Goal: Find specific page/section: Find specific page/section

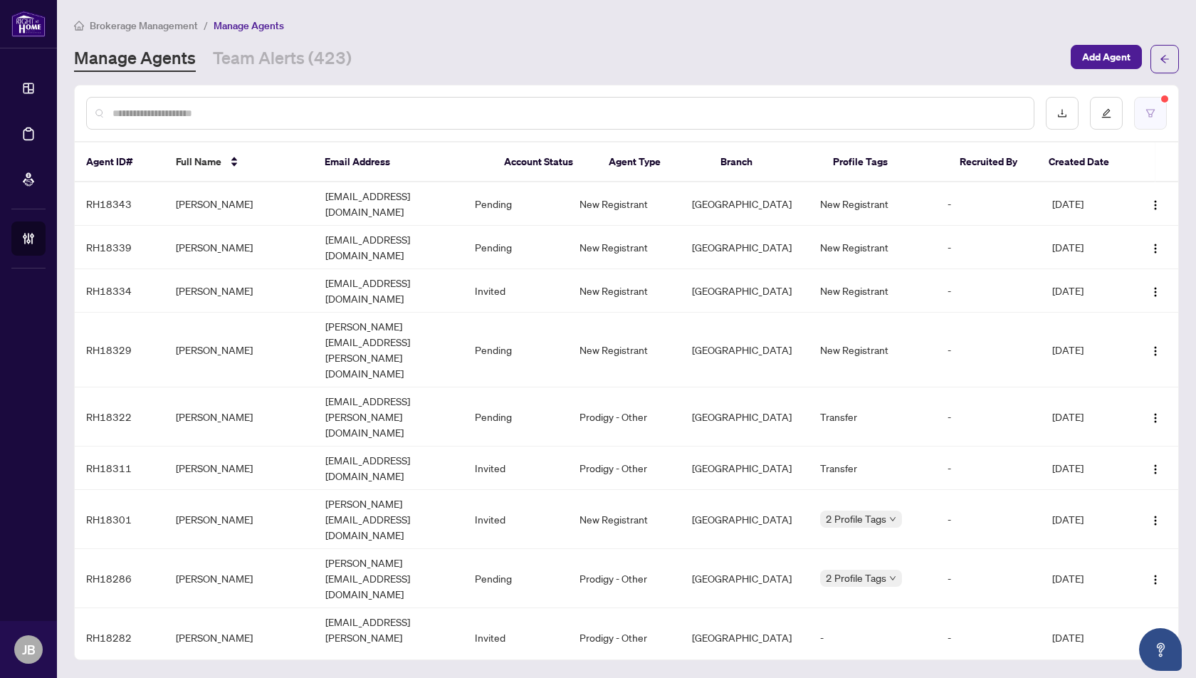
click at [1152, 117] on button "button" at bounding box center [1150, 113] width 33 height 33
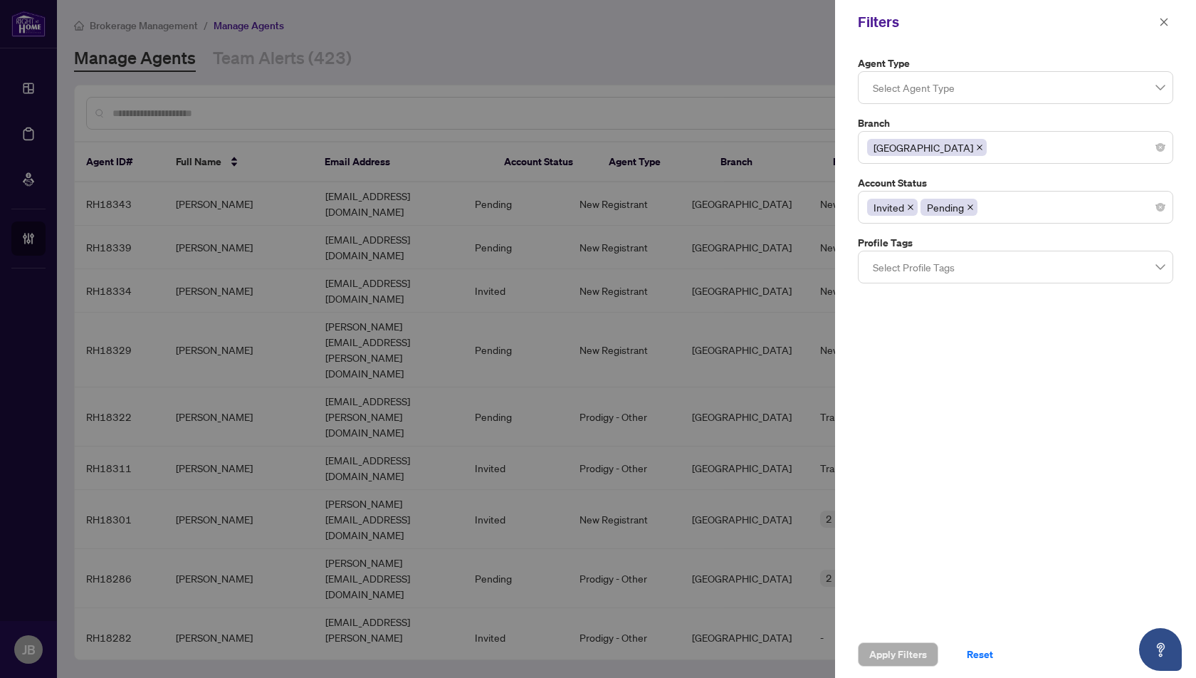
click at [1019, 152] on div "[GEOGRAPHIC_DATA]" at bounding box center [1015, 148] width 297 height 26
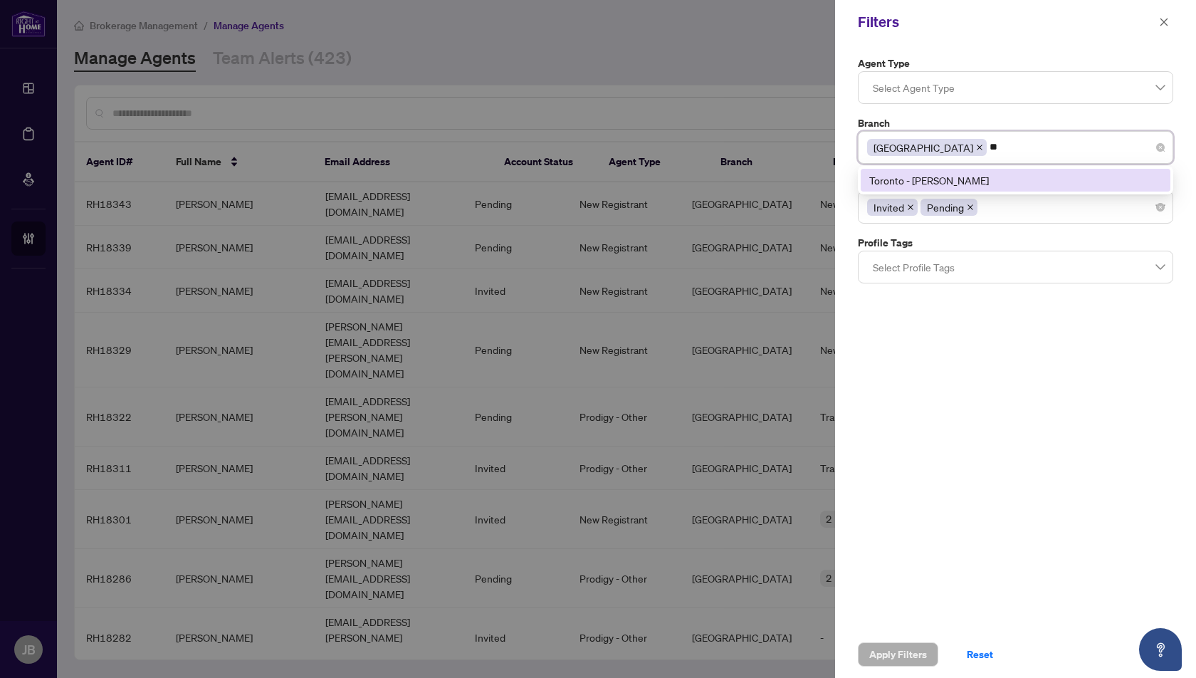
type input "***"
click at [953, 179] on div "Toronto - [PERSON_NAME]" at bounding box center [1015, 180] width 293 height 16
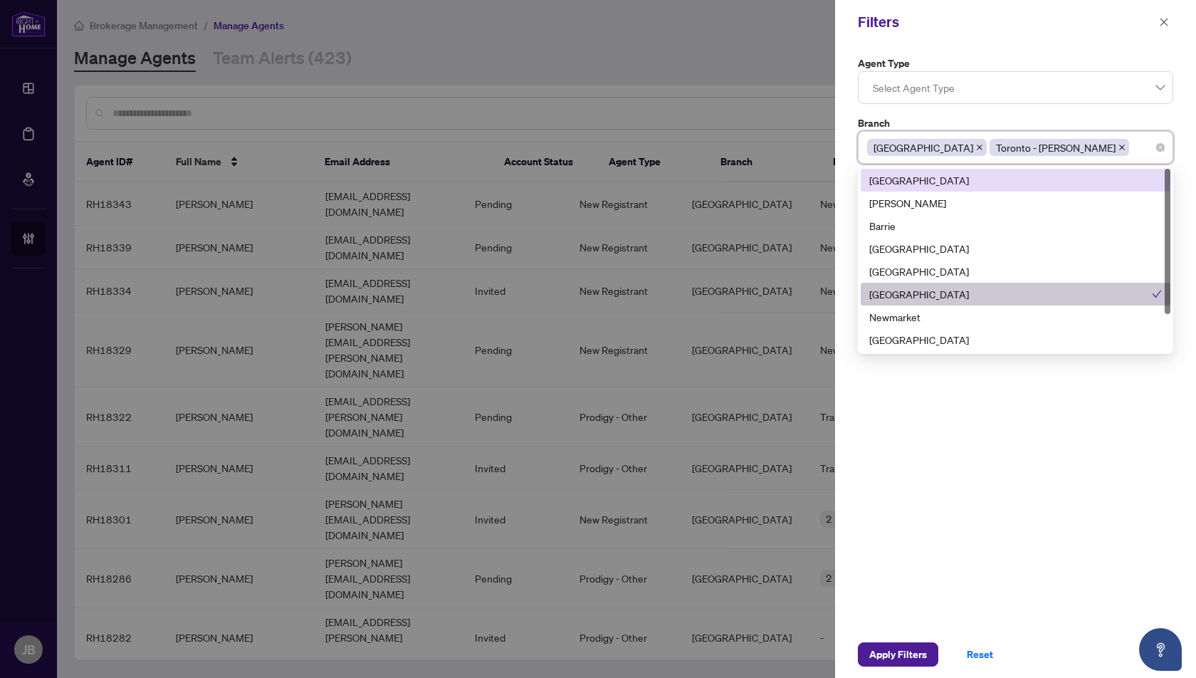
click at [976, 147] on icon "close" at bounding box center [979, 147] width 7 height 7
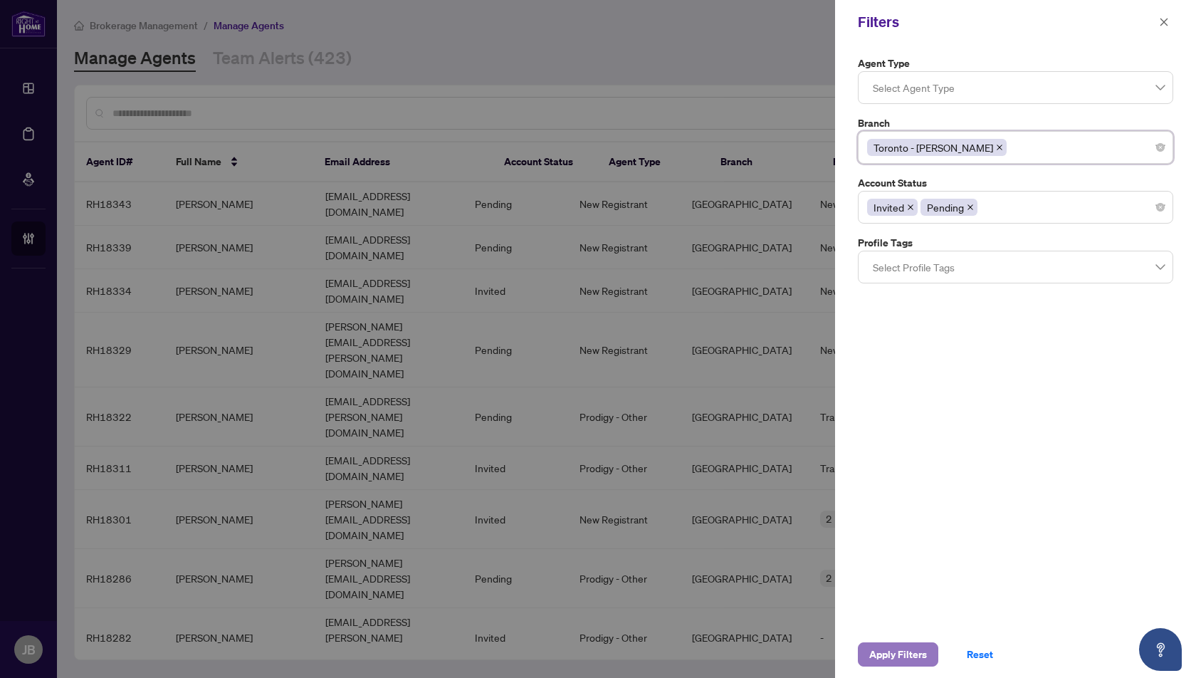
click at [900, 654] on span "Apply Filters" at bounding box center [898, 654] width 58 height 23
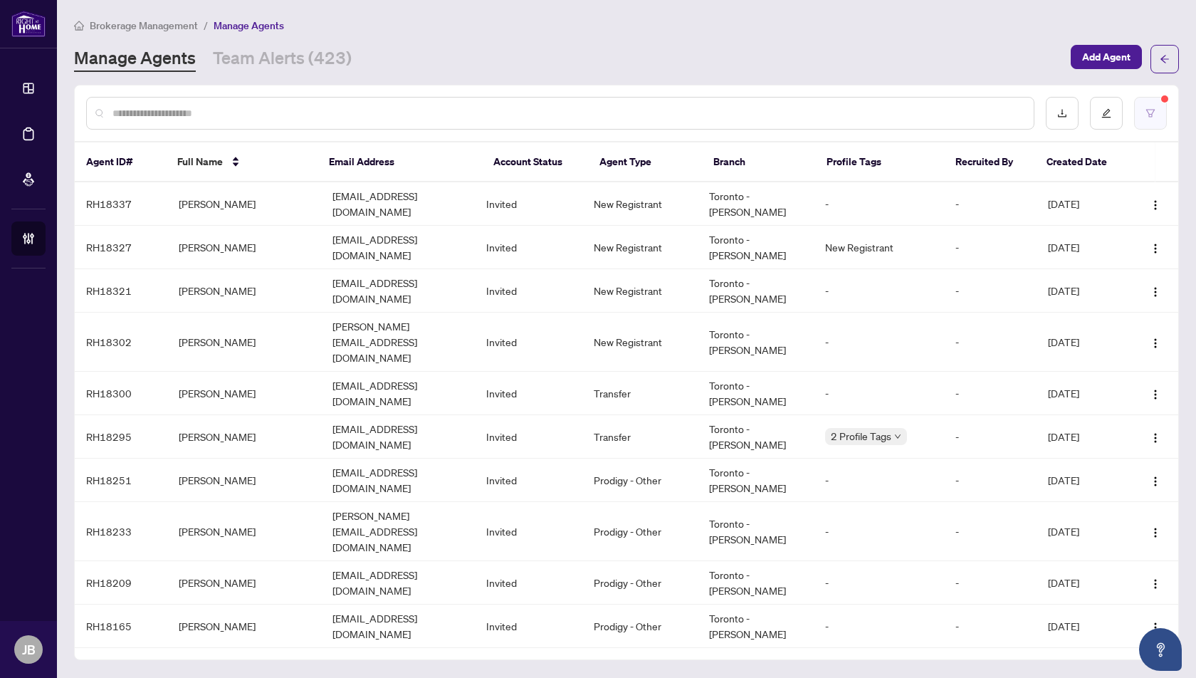
click at [1157, 116] on button "button" at bounding box center [1150, 113] width 33 height 33
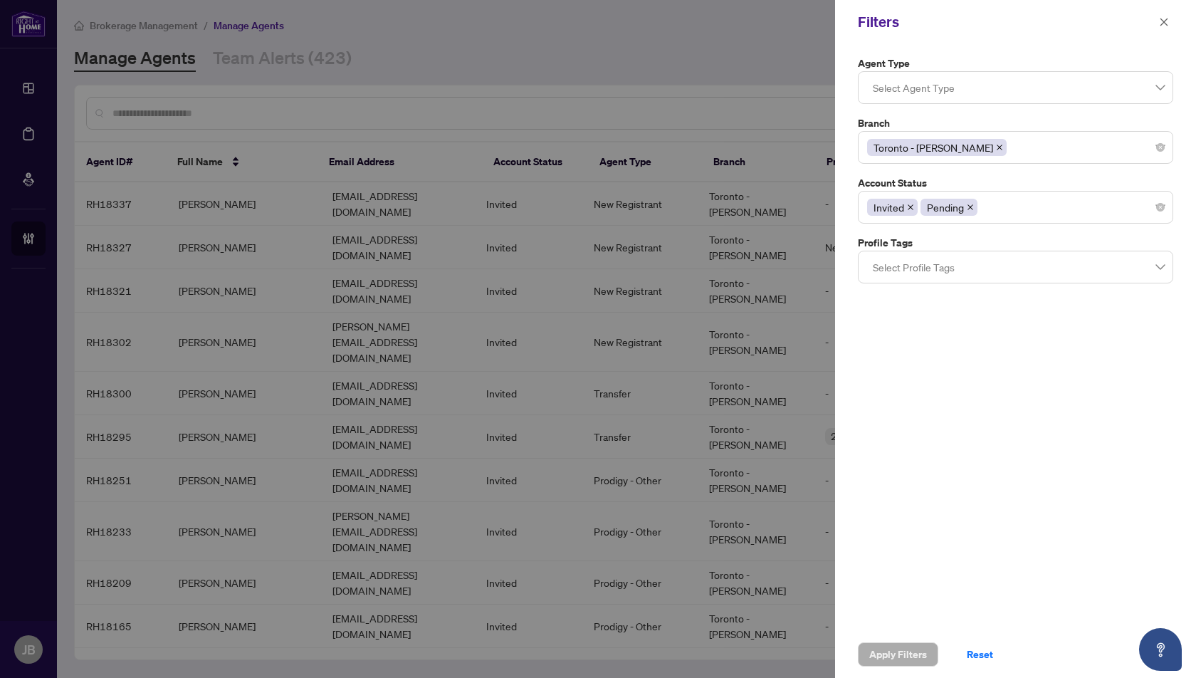
click at [996, 147] on icon "close" at bounding box center [999, 147] width 7 height 7
click at [922, 150] on div at bounding box center [1015, 148] width 297 height 26
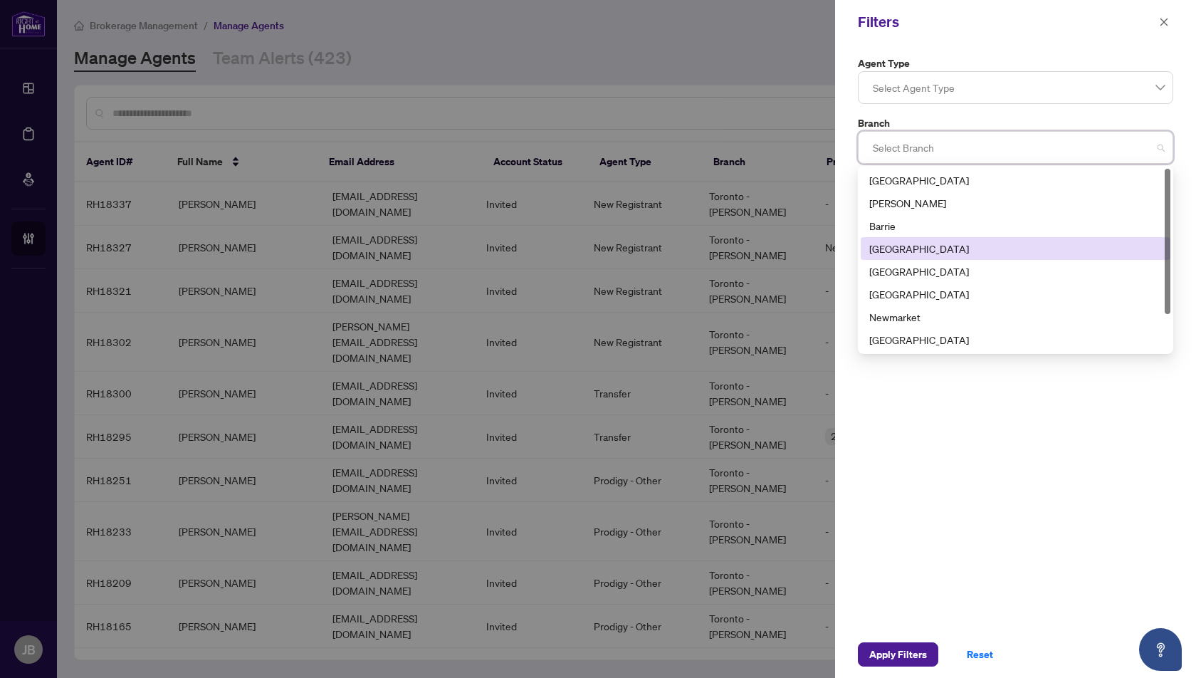
click at [888, 251] on div "[GEOGRAPHIC_DATA]" at bounding box center [1015, 249] width 293 height 16
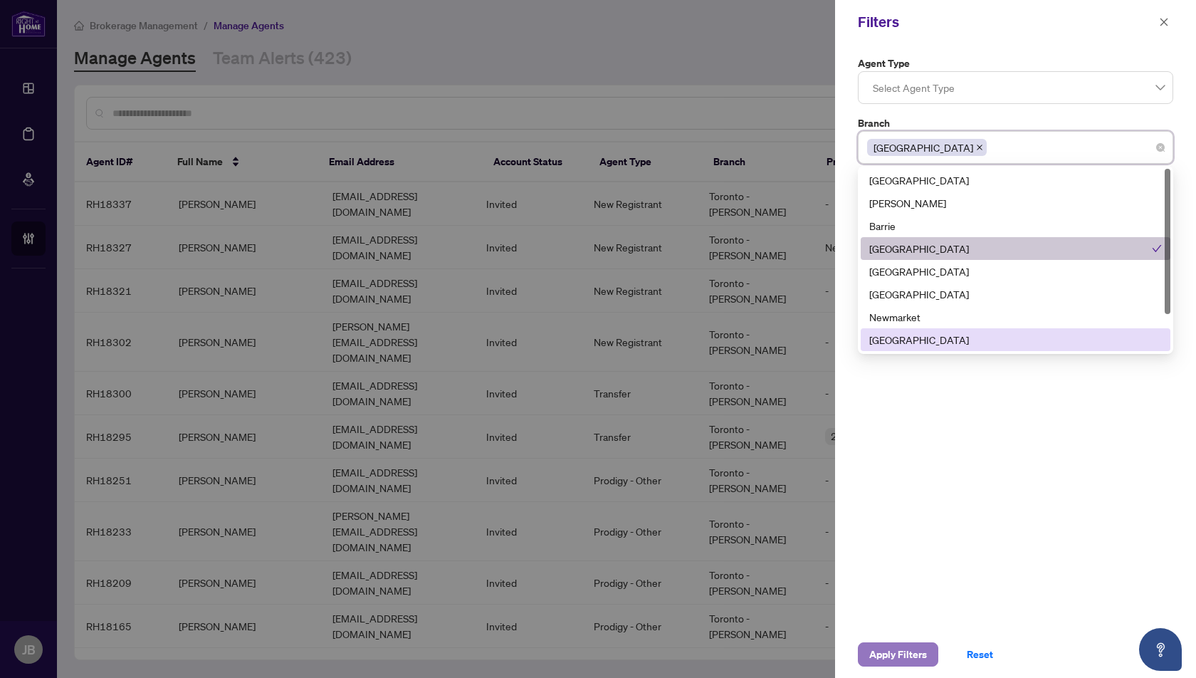
click at [887, 654] on span "Apply Filters" at bounding box center [898, 654] width 58 height 23
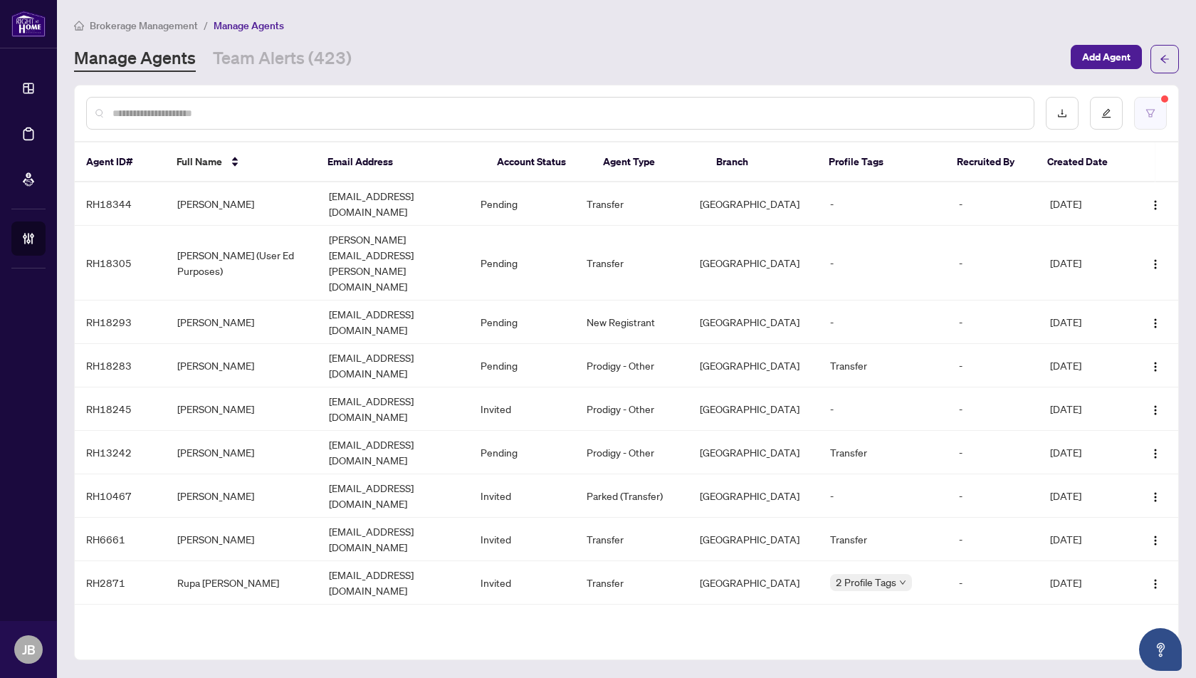
click at [1152, 109] on icon "filter" at bounding box center [1150, 113] width 9 height 8
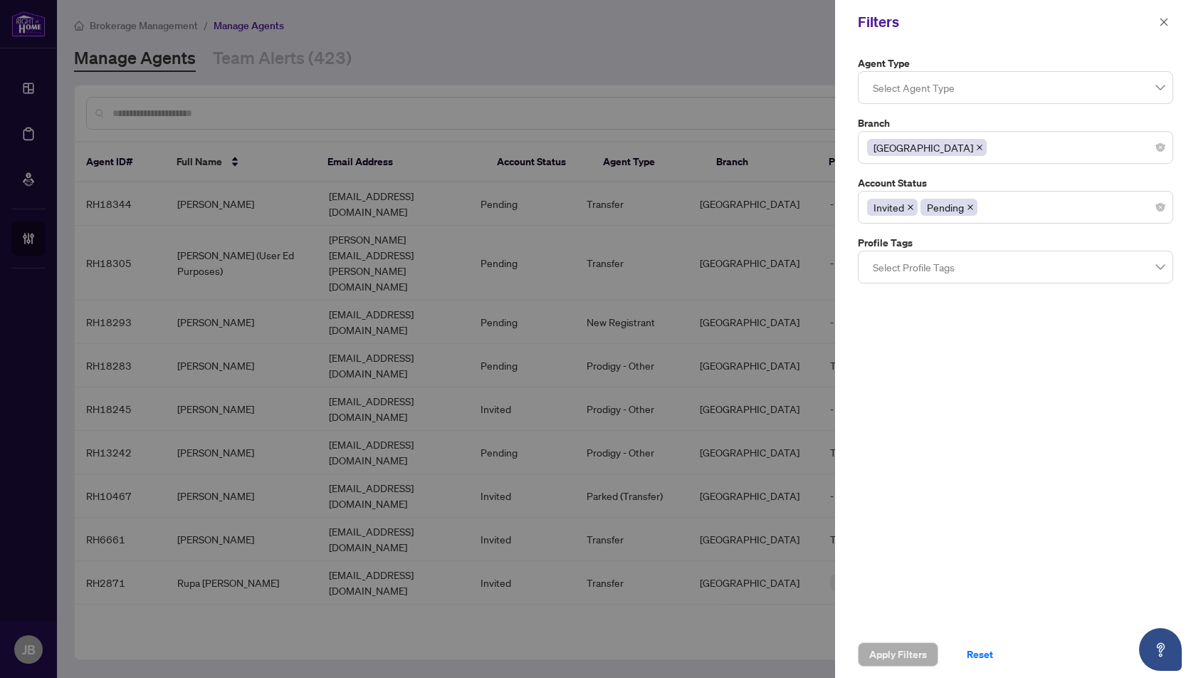
click at [976, 144] on icon "close" at bounding box center [979, 147] width 7 height 7
click at [927, 144] on div at bounding box center [1015, 148] width 297 height 26
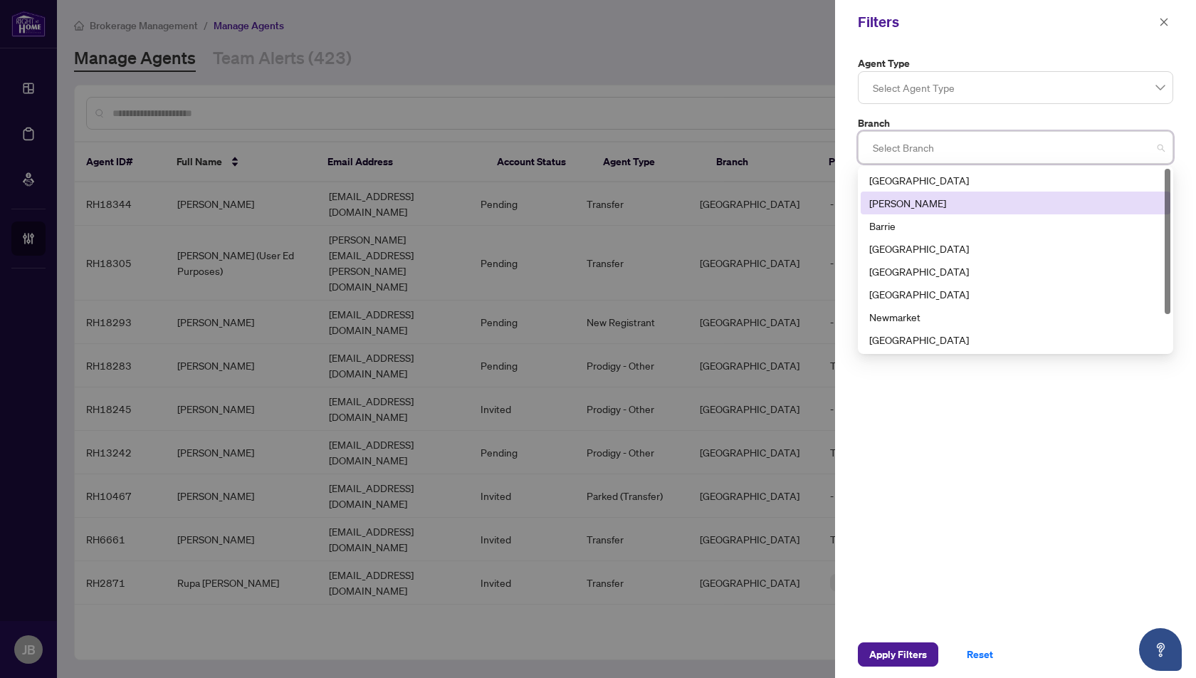
click at [895, 203] on div "[PERSON_NAME]" at bounding box center [1015, 203] width 293 height 16
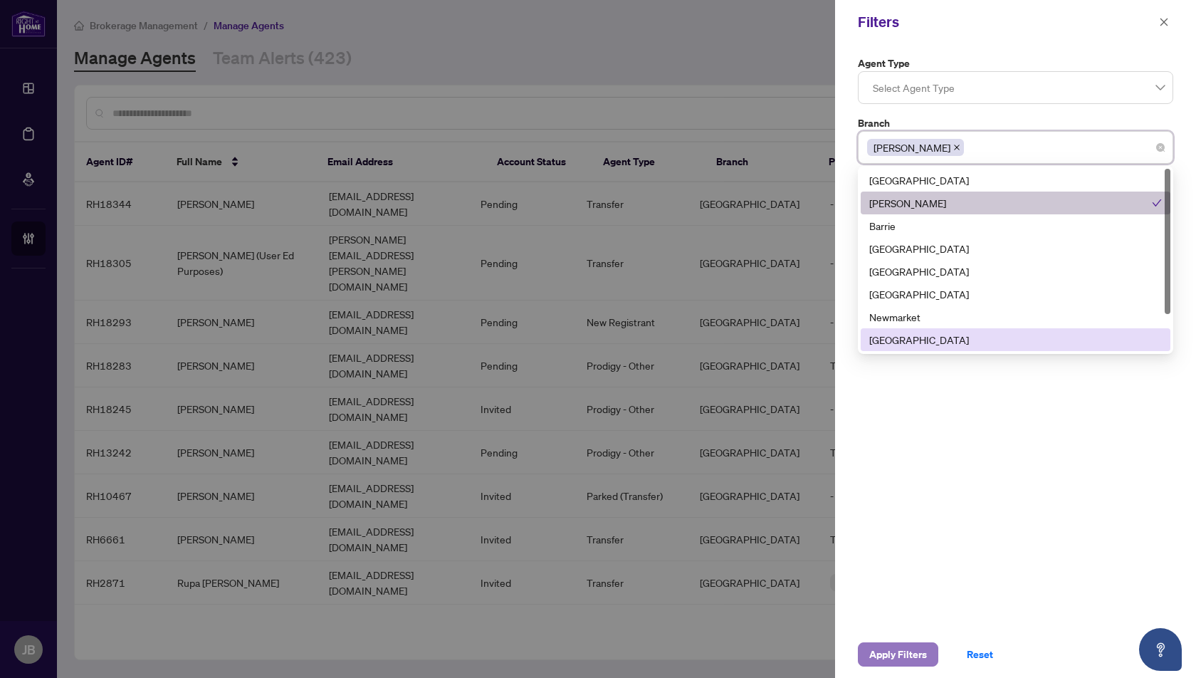
click at [893, 655] on span "Apply Filters" at bounding box center [898, 654] width 58 height 23
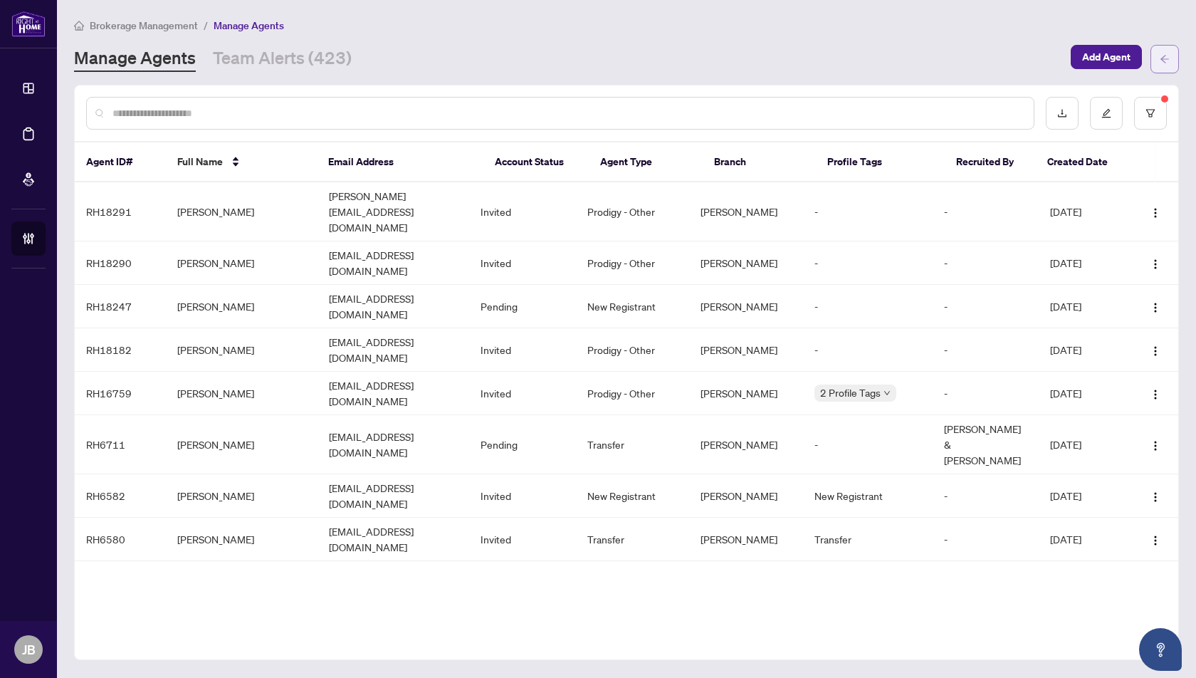
click at [1167, 57] on icon "arrow-left" at bounding box center [1164, 59] width 10 height 10
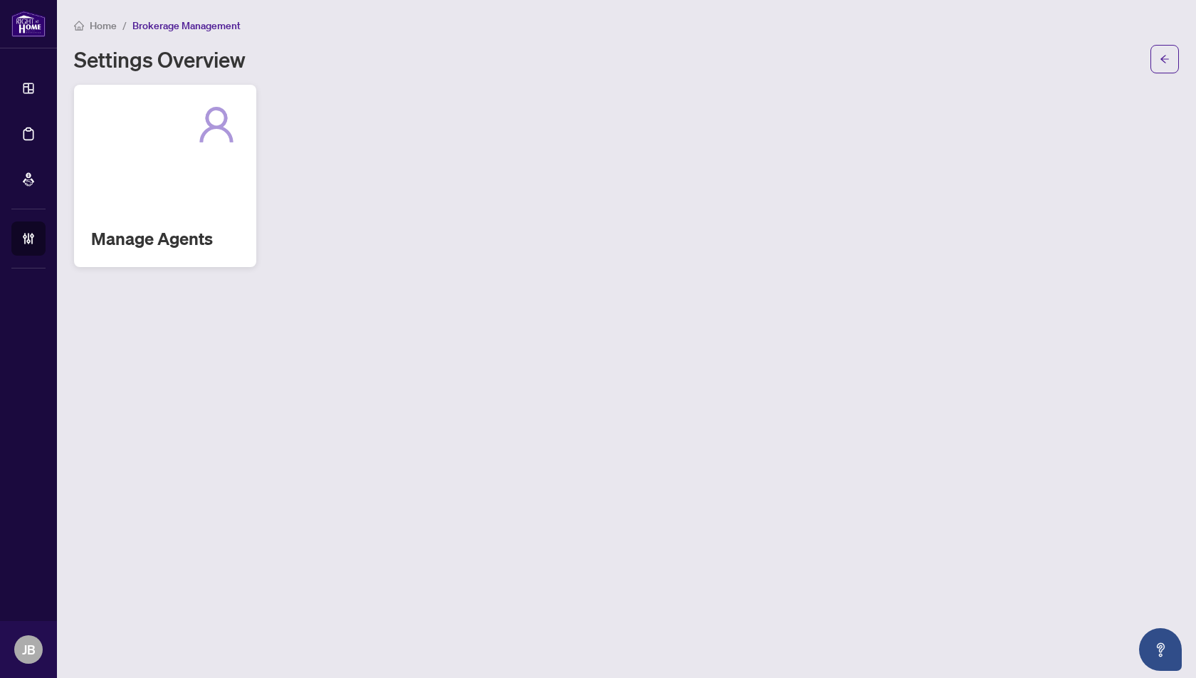
click at [202, 202] on div "Manage Agents" at bounding box center [165, 176] width 182 height 182
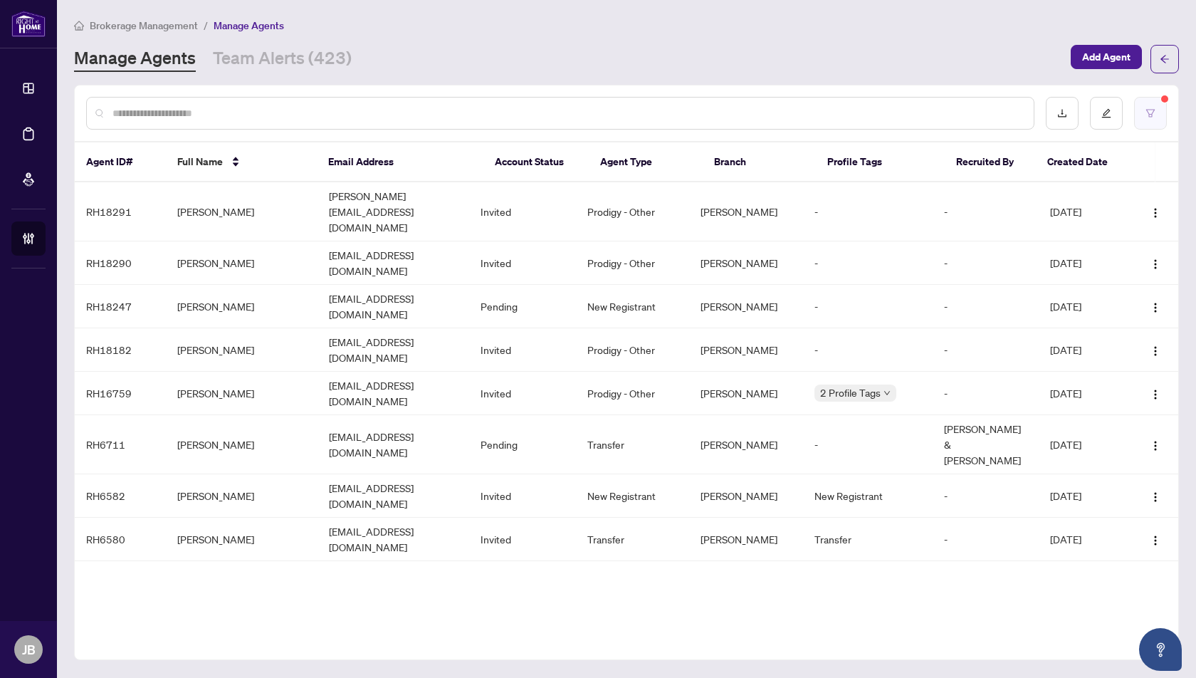
click at [1155, 118] on button "button" at bounding box center [1150, 113] width 33 height 33
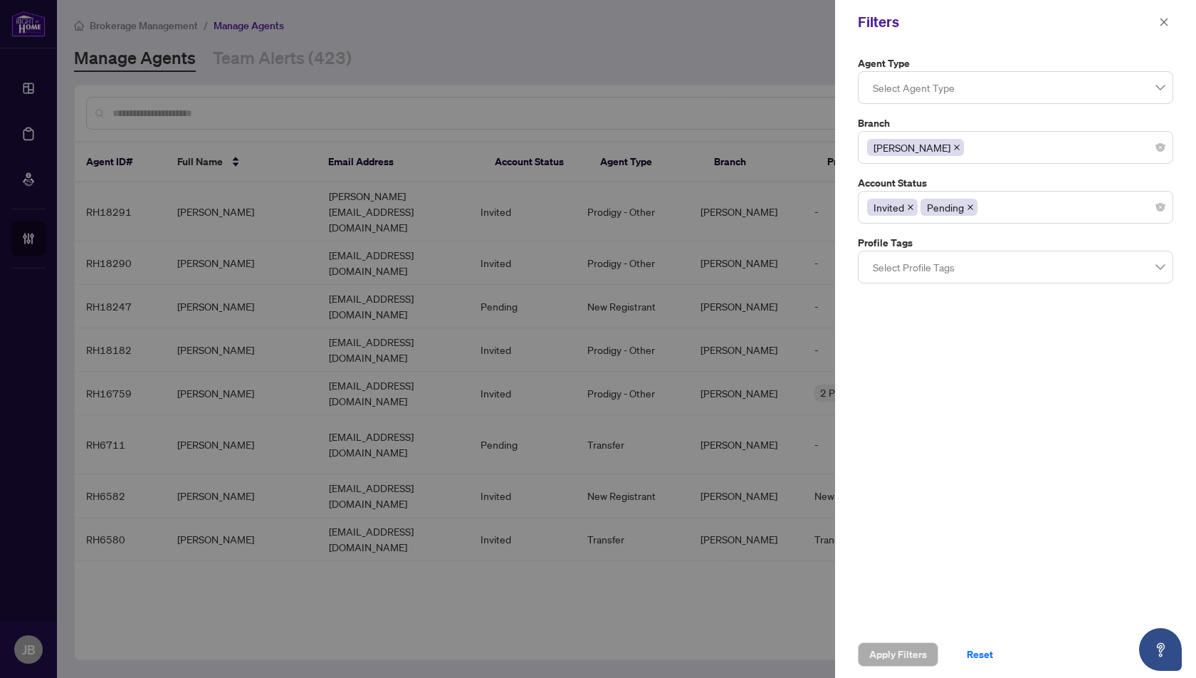
click at [953, 144] on icon "close" at bounding box center [956, 147] width 7 height 7
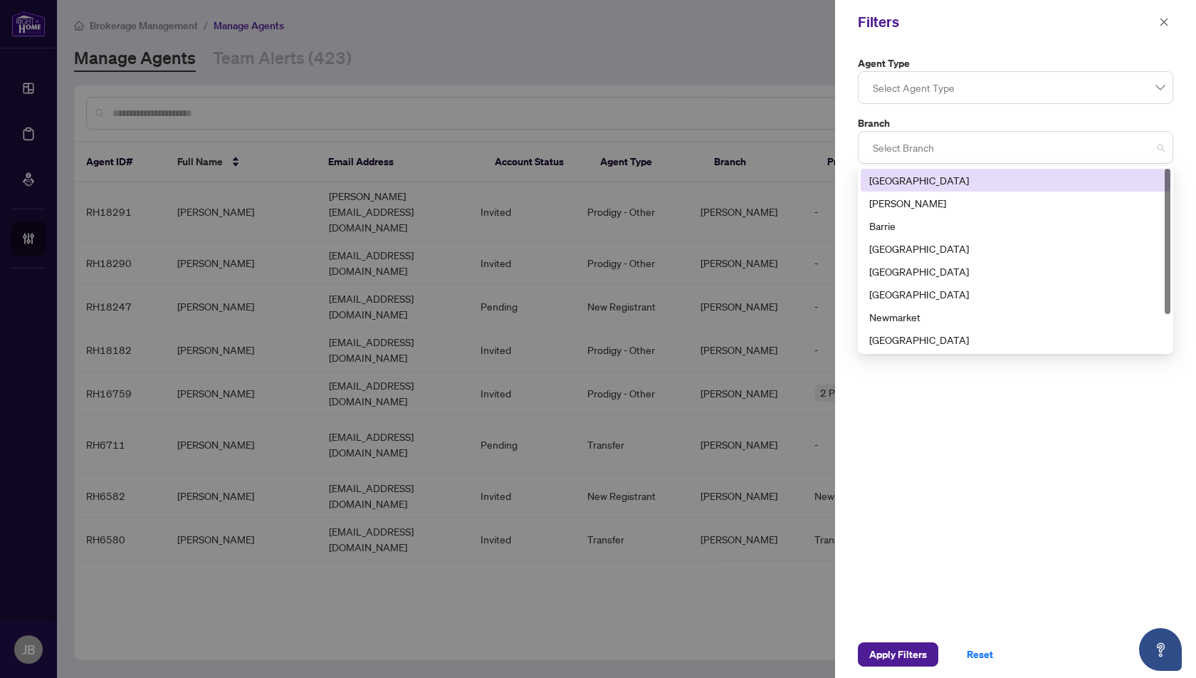
click at [888, 155] on div at bounding box center [1015, 148] width 297 height 26
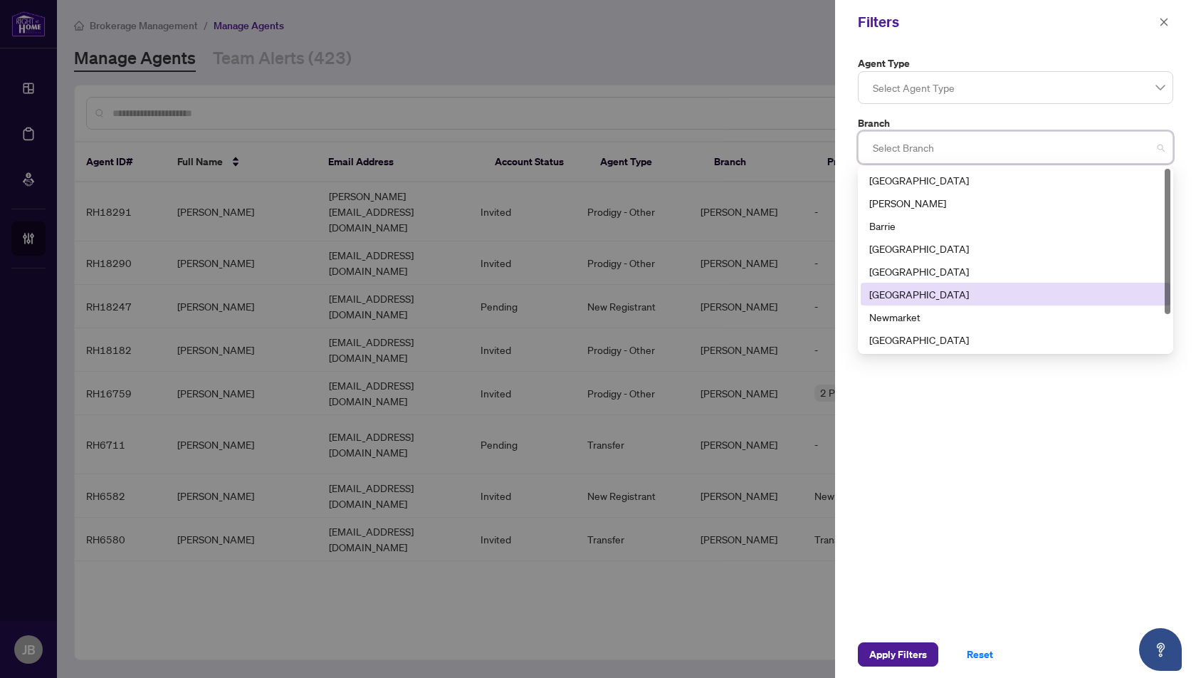
click at [885, 298] on div "[GEOGRAPHIC_DATA]" at bounding box center [1015, 294] width 293 height 16
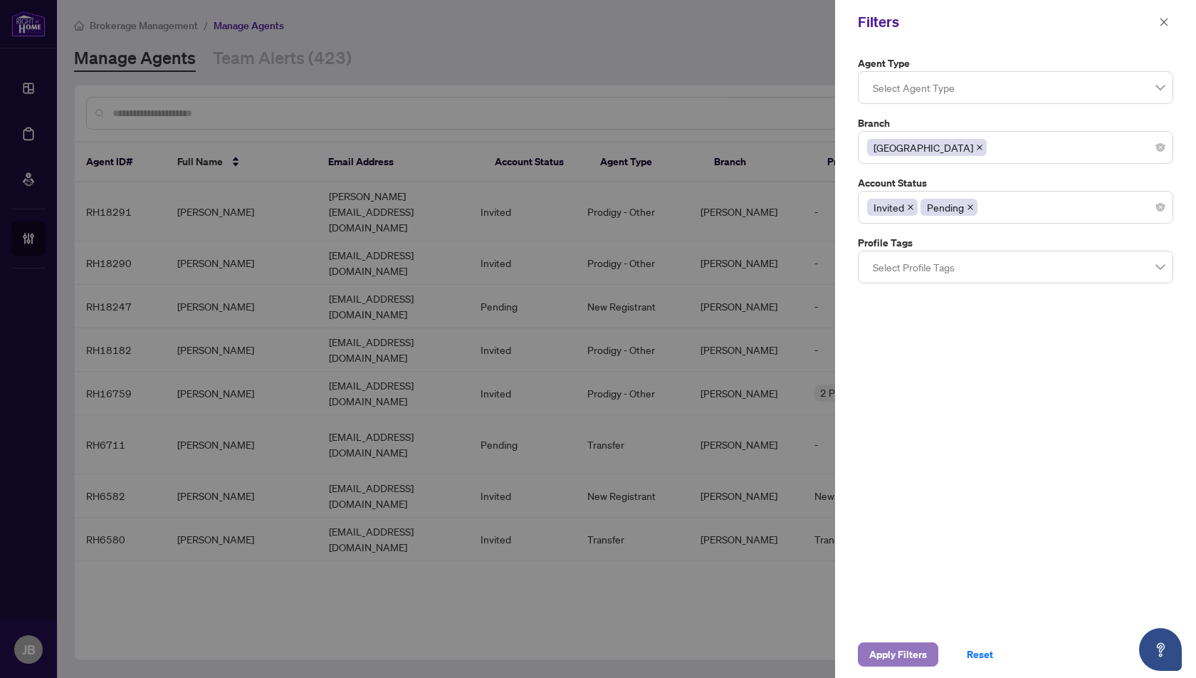
click at [902, 658] on span "Apply Filters" at bounding box center [898, 654] width 58 height 23
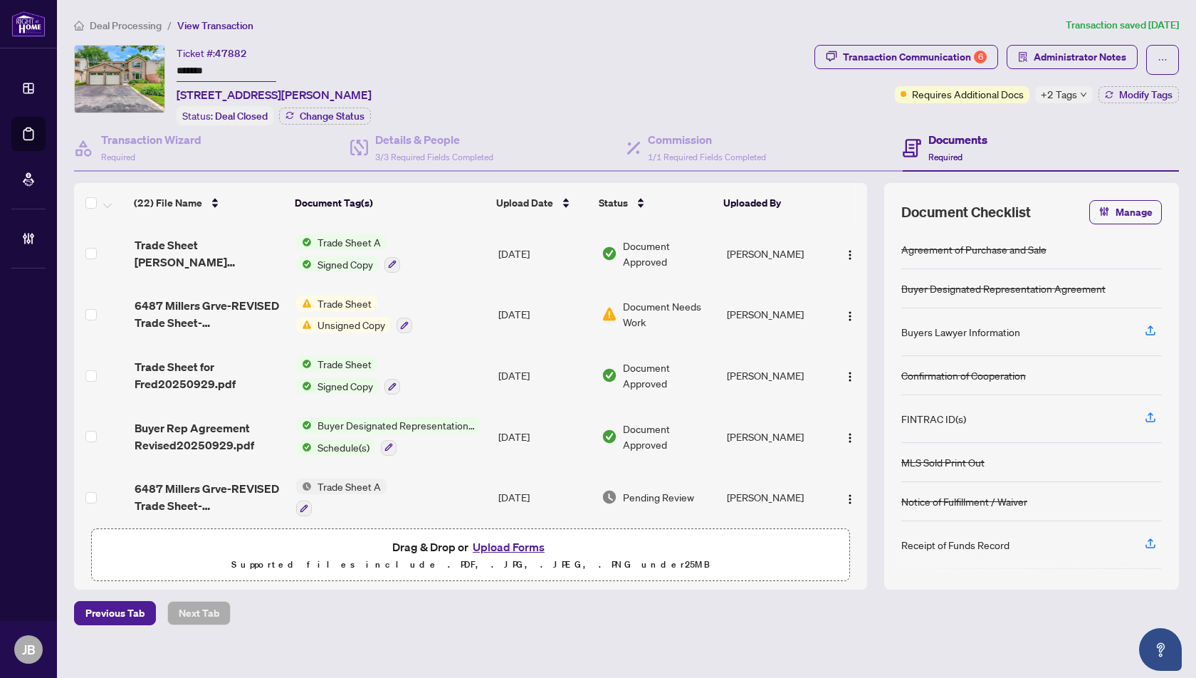
click at [130, 21] on span "Deal Processing" at bounding box center [126, 25] width 72 height 13
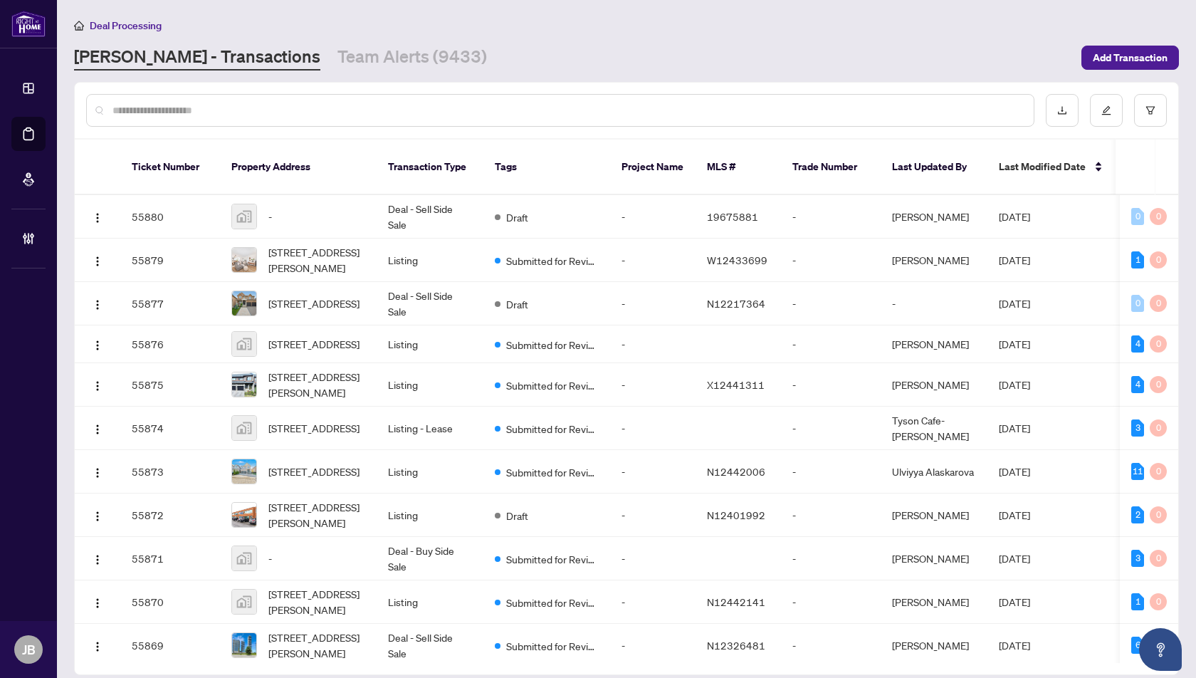
click at [150, 107] on input "text" at bounding box center [567, 110] width 910 height 16
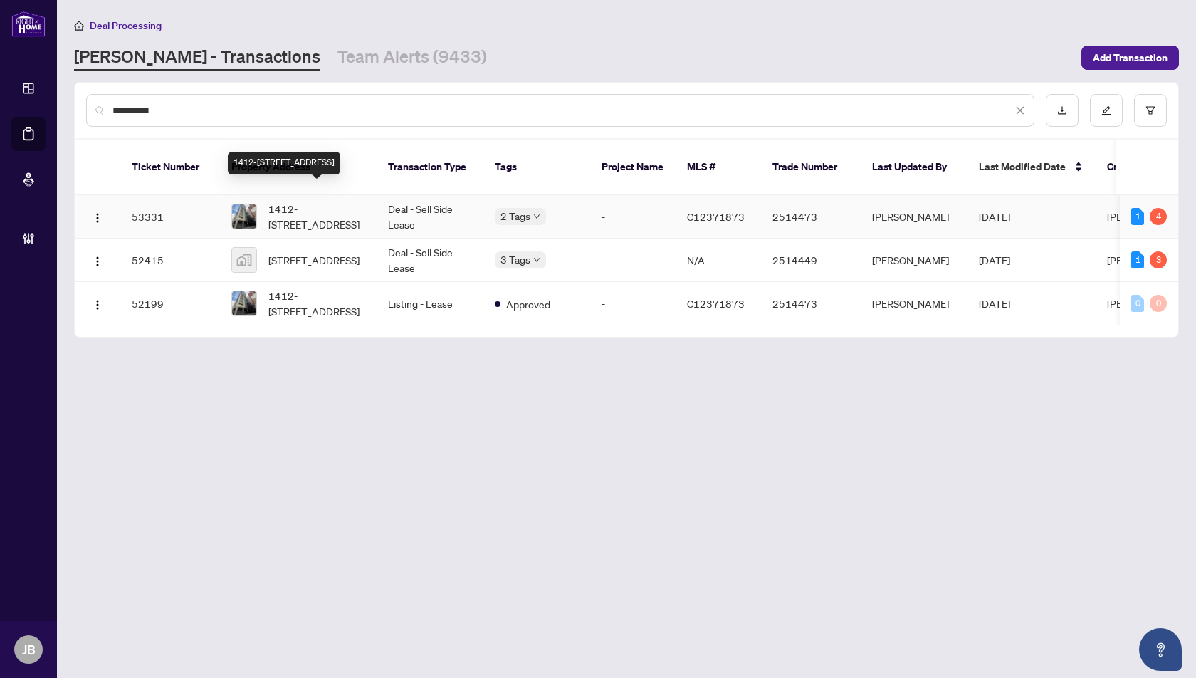
type input "**********"
click at [293, 201] on span "1412-[STREET_ADDRESS]" at bounding box center [316, 216] width 97 height 31
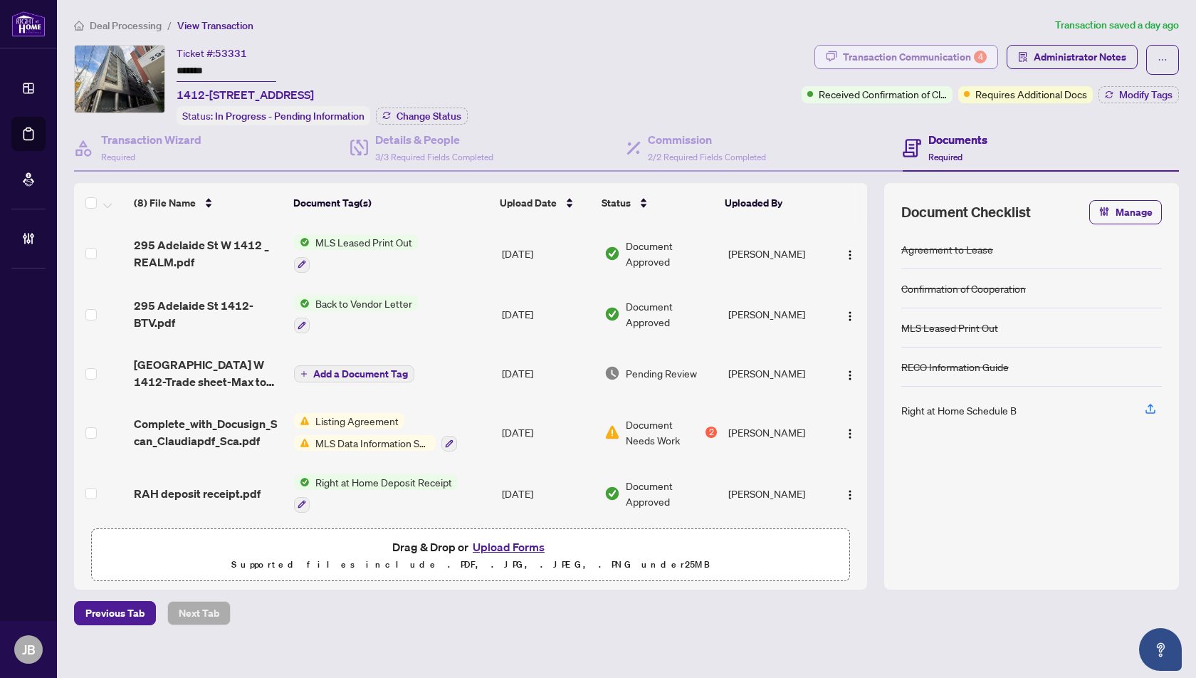
click at [933, 52] on div "Transaction Communication 4" at bounding box center [915, 57] width 144 height 23
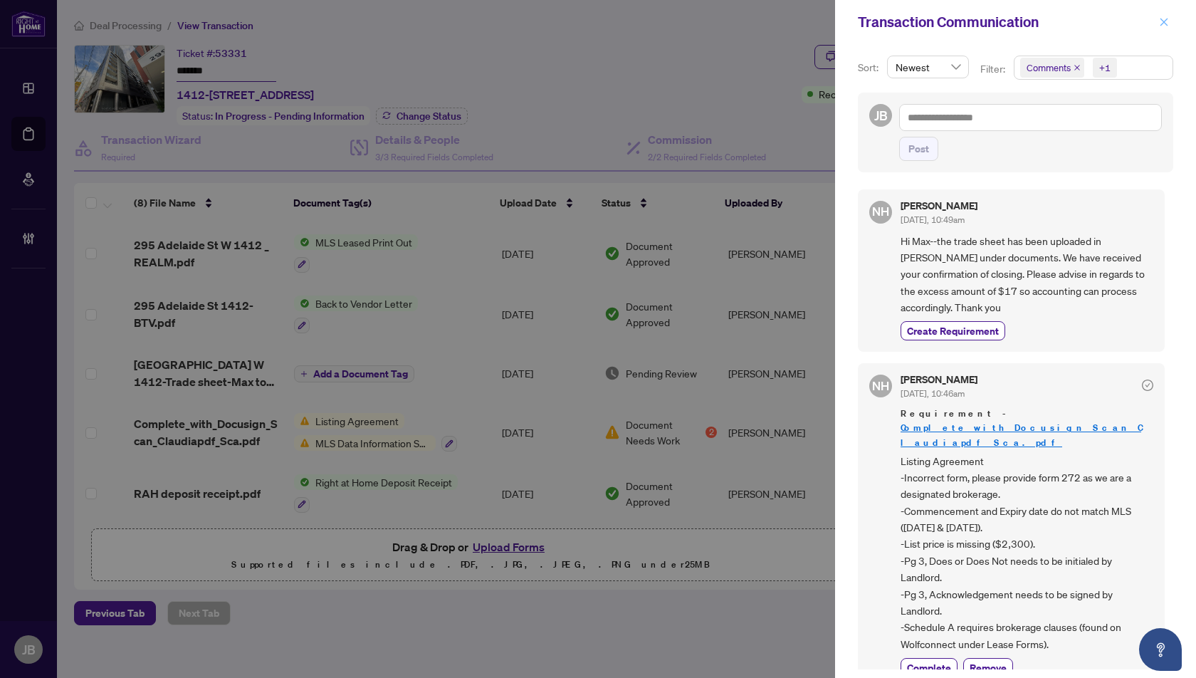
click at [1164, 21] on icon "close" at bounding box center [1164, 22] width 8 height 8
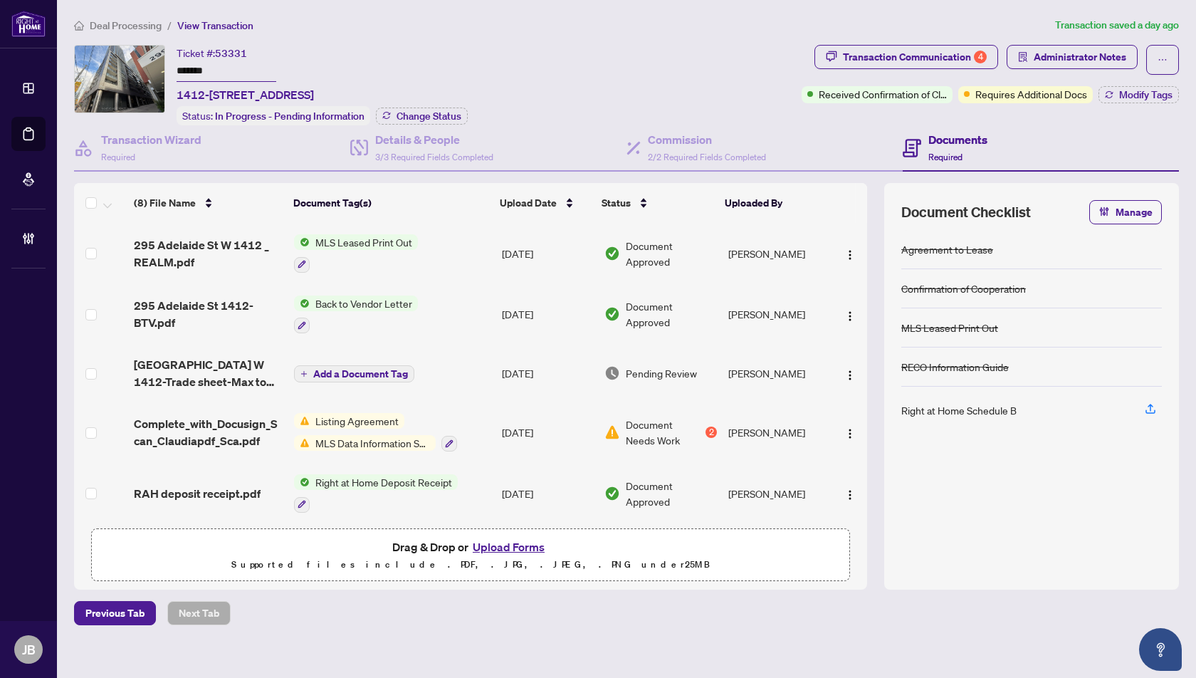
click at [125, 23] on span "Deal Processing" at bounding box center [126, 25] width 72 height 13
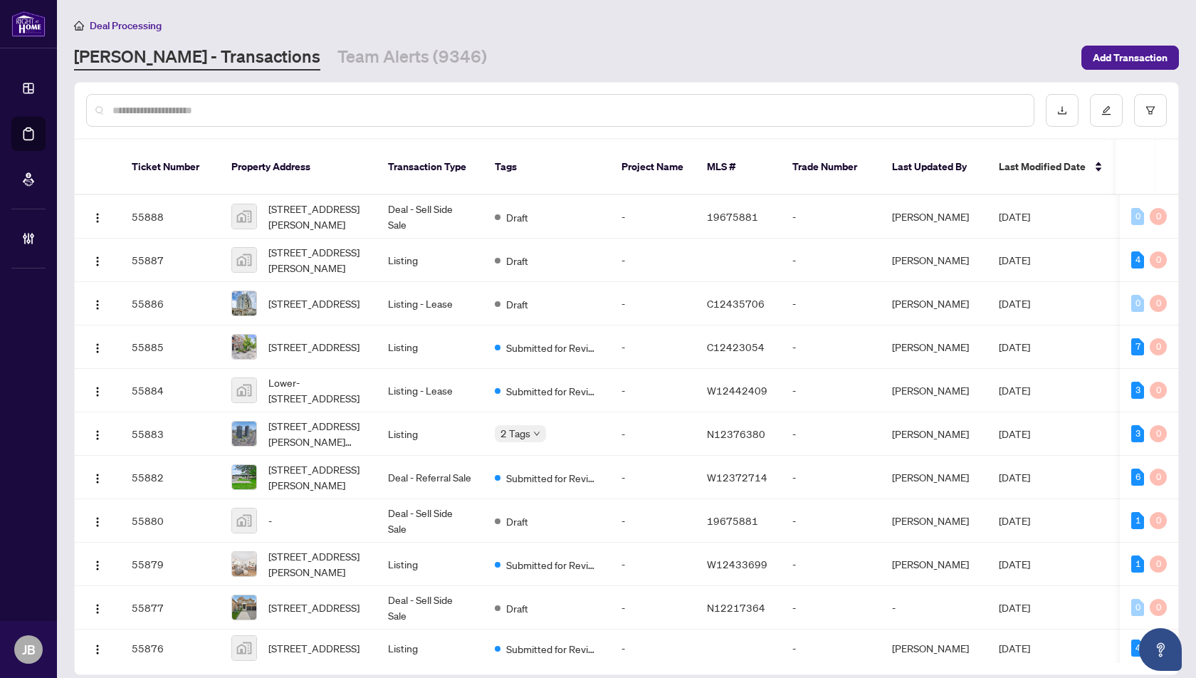
click at [124, 108] on input "text" at bounding box center [567, 110] width 910 height 16
paste input "**********"
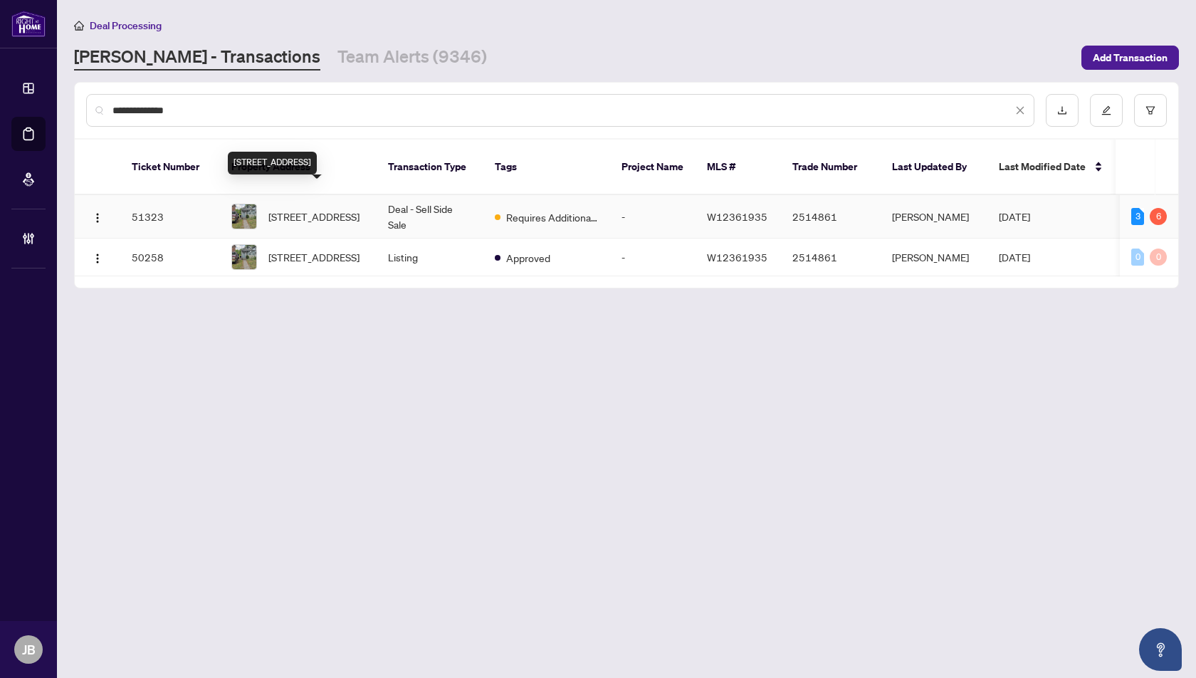
type input "**********"
click at [309, 209] on span "[STREET_ADDRESS]" at bounding box center [313, 217] width 91 height 16
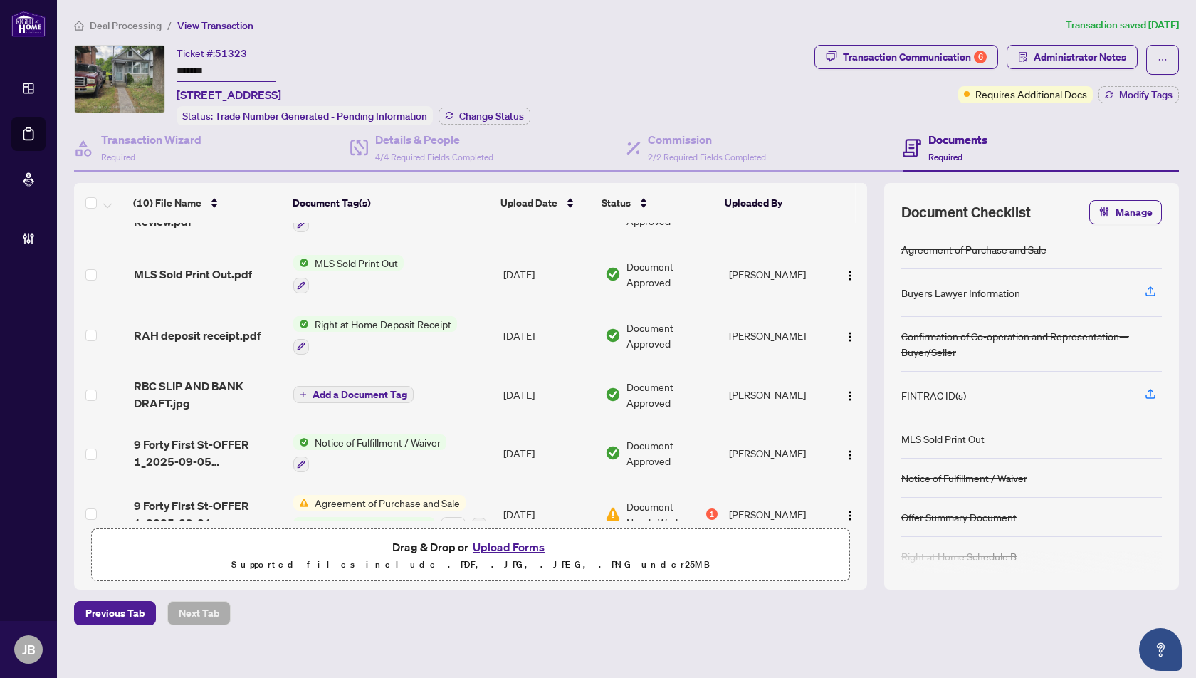
scroll to position [294, 0]
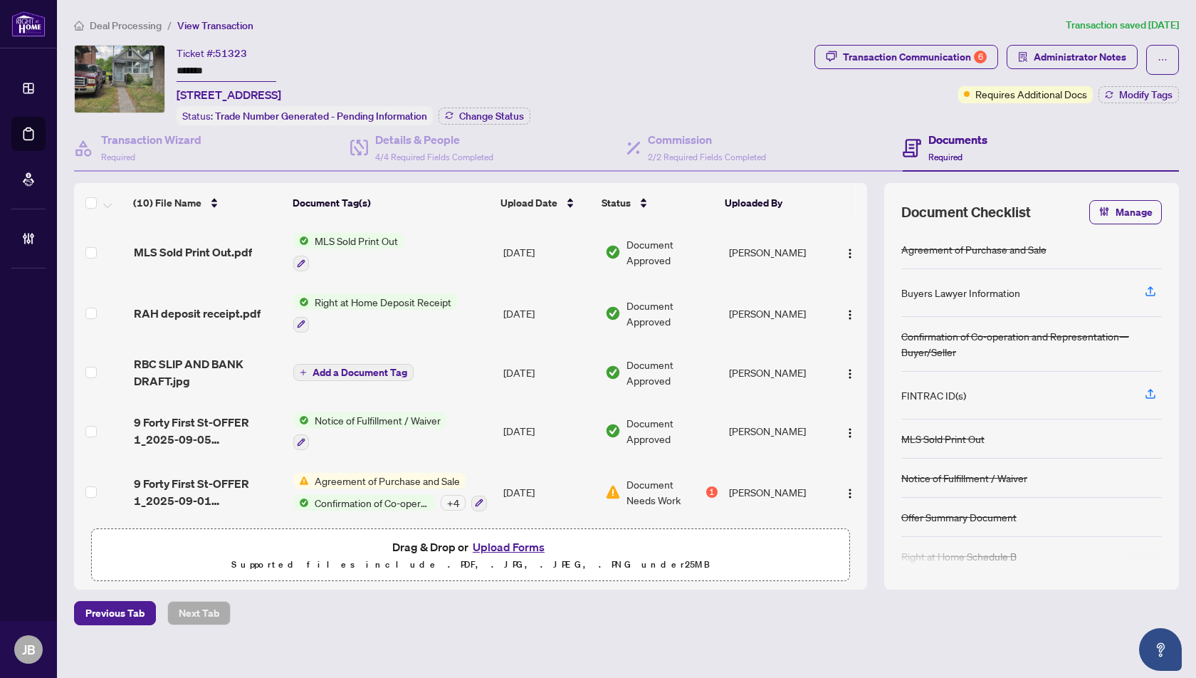
click at [389, 473] on span "Agreement of Purchase and Sale" at bounding box center [387, 481] width 157 height 16
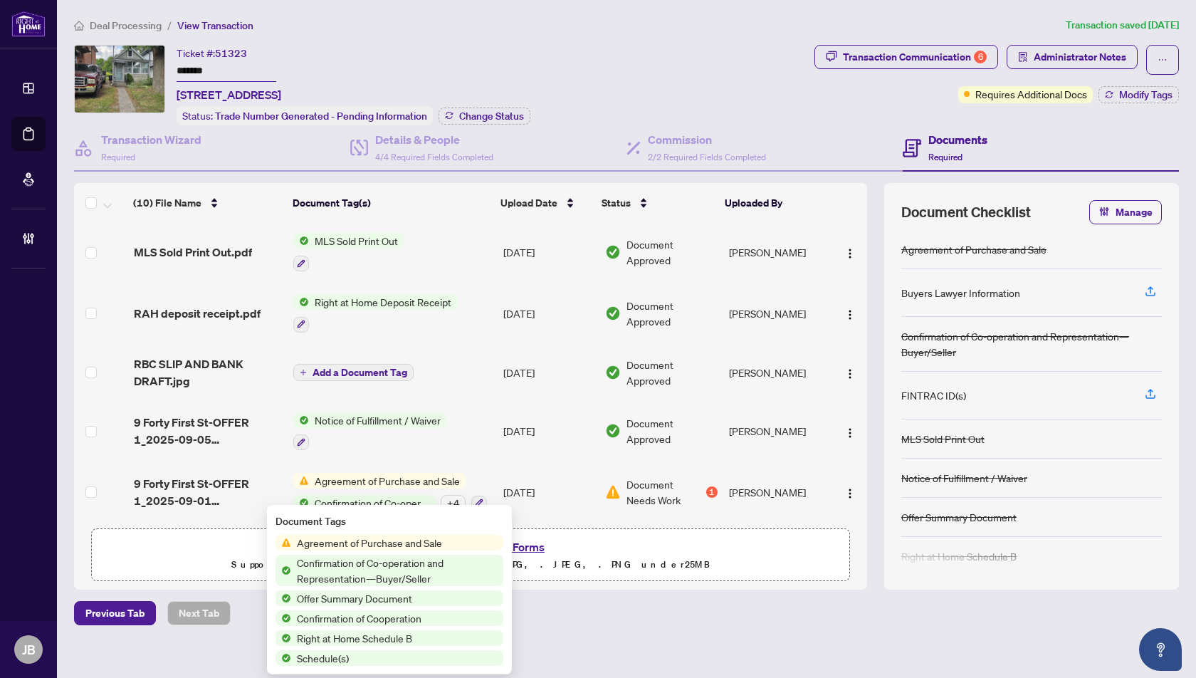
click at [343, 473] on span "Agreement of Purchase and Sale" at bounding box center [387, 481] width 157 height 16
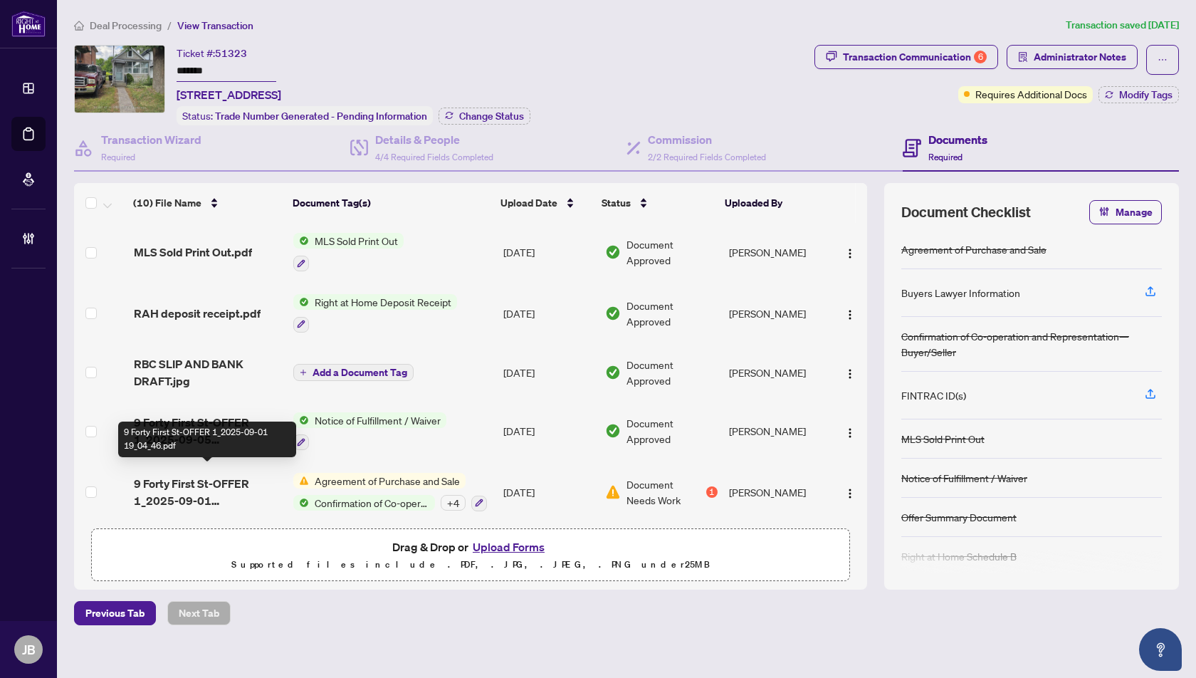
click at [221, 475] on span "9 Forty First St-OFFER 1_2025-09-01 19_04_46.pdf" at bounding box center [208, 492] width 149 height 34
